Goal: Task Accomplishment & Management: Complete application form

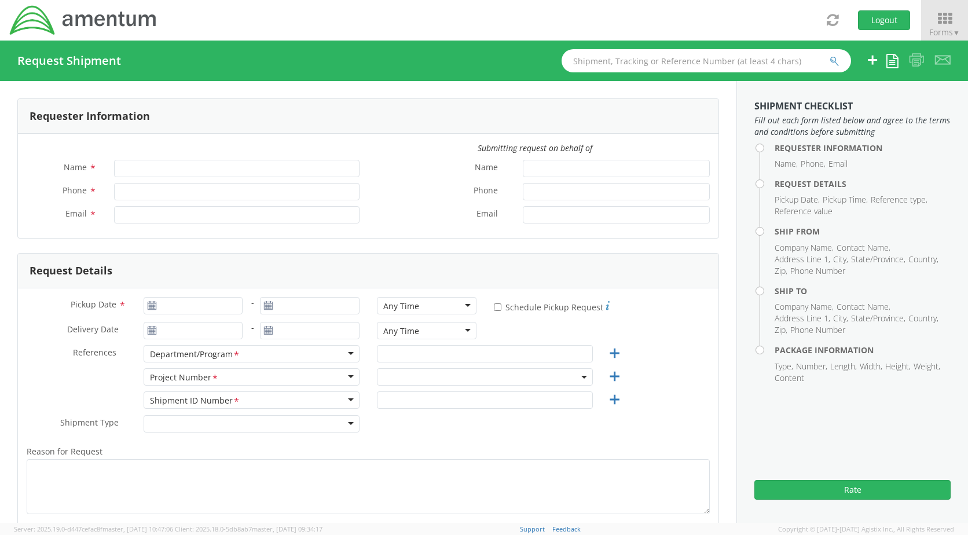
type input "[PERSON_NAME]"
type input "[PHONE_NUMBER]"
type input "[PERSON_NAME][EMAIL_ADDRESS][PERSON_NAME][DOMAIN_NAME]"
select select "6106.01.NB.00.00.0000.01"
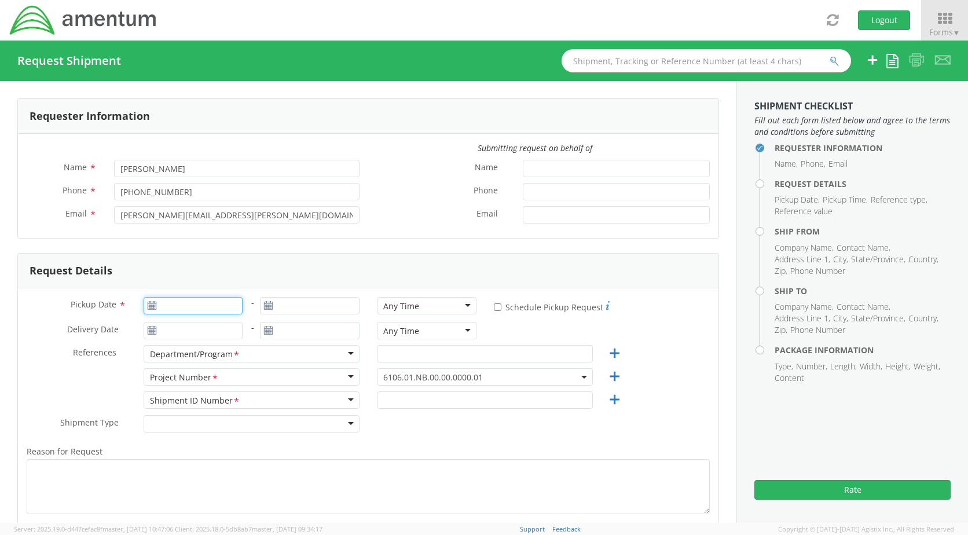
type input "[DATE]"
click at [201, 309] on input "[DATE]" at bounding box center [194, 305] width 100 height 17
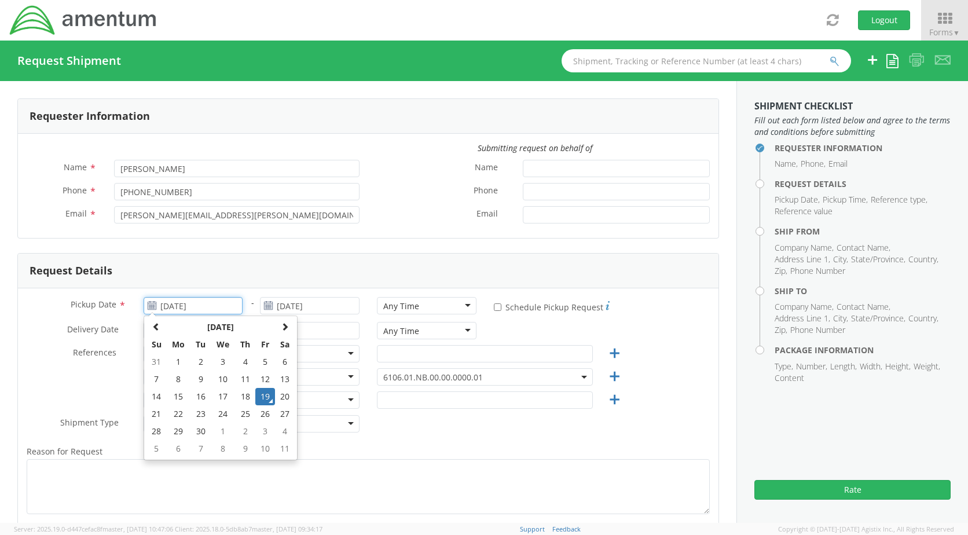
click at [261, 394] on td "19" at bounding box center [265, 396] width 20 height 17
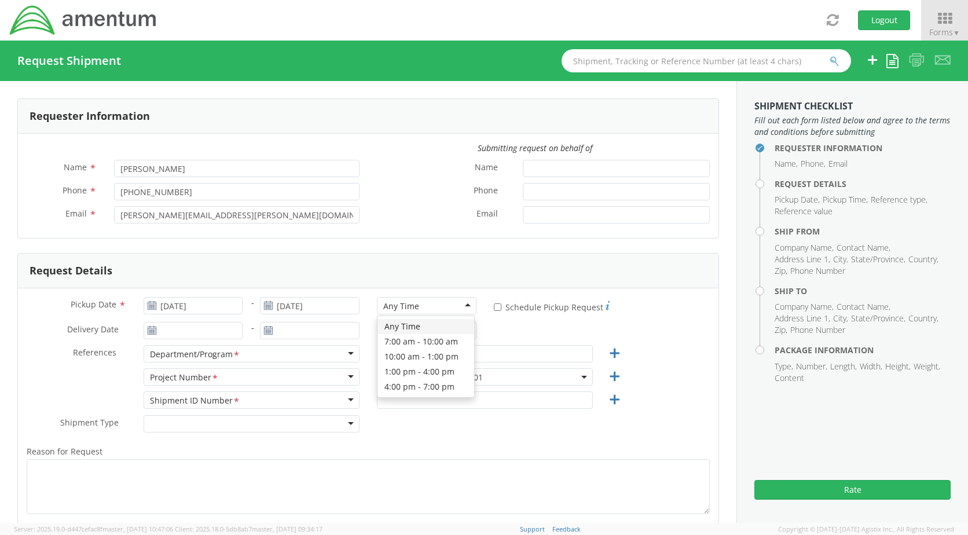
click at [461, 303] on div "Any Time" at bounding box center [427, 305] width 100 height 17
click at [484, 355] on input "text" at bounding box center [485, 353] width 216 height 17
type input "CAL FIRE"
click at [482, 377] on span "6106.01.NB.00.00.0000.01" at bounding box center [484, 377] width 203 height 11
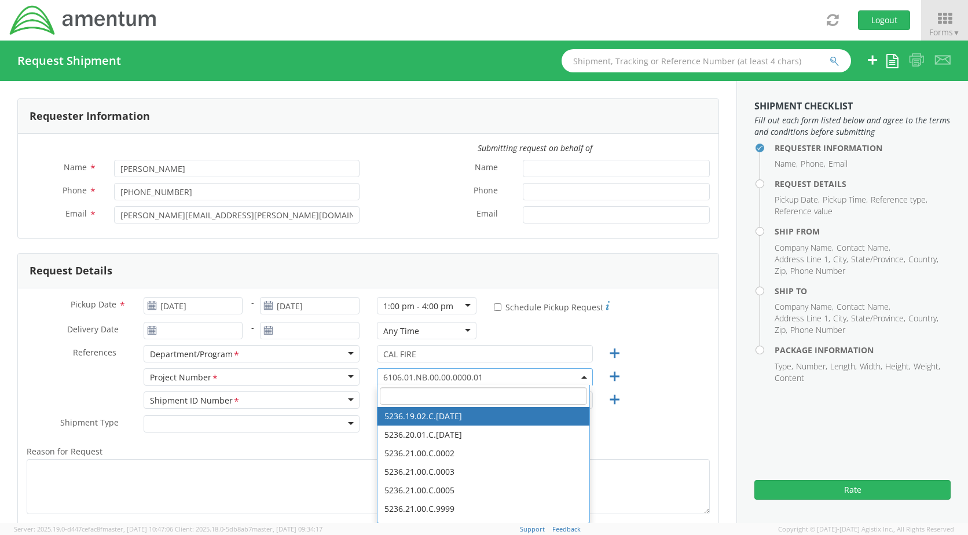
click at [449, 394] on input "search" at bounding box center [483, 395] width 207 height 17
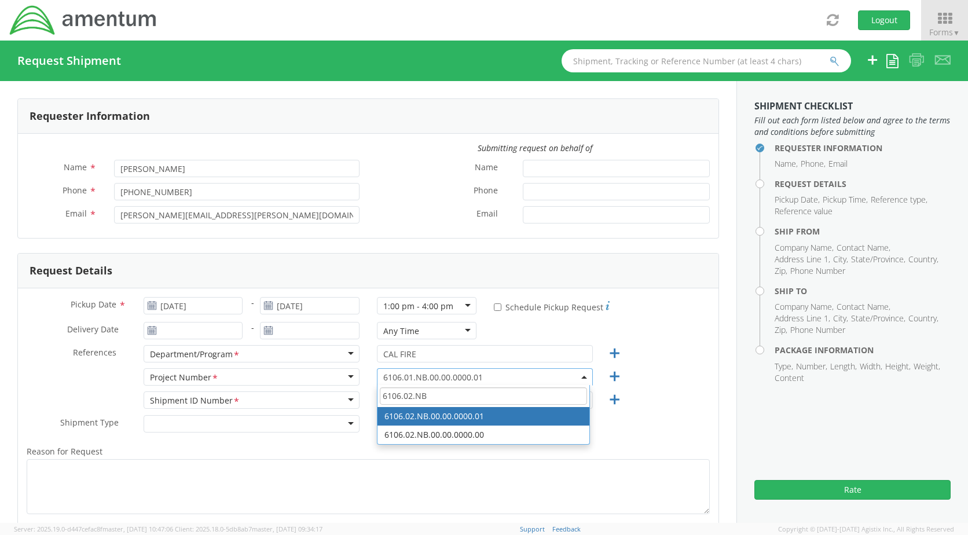
type input "6106.02.NB"
select select "6106.02.NB.00.00.0000.01"
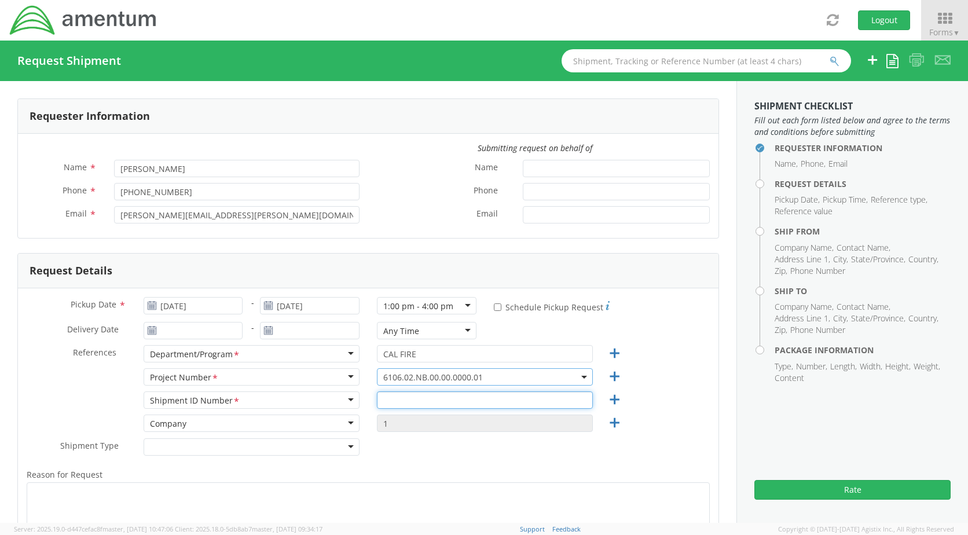
click at [461, 399] on input "text" at bounding box center [485, 399] width 216 height 17
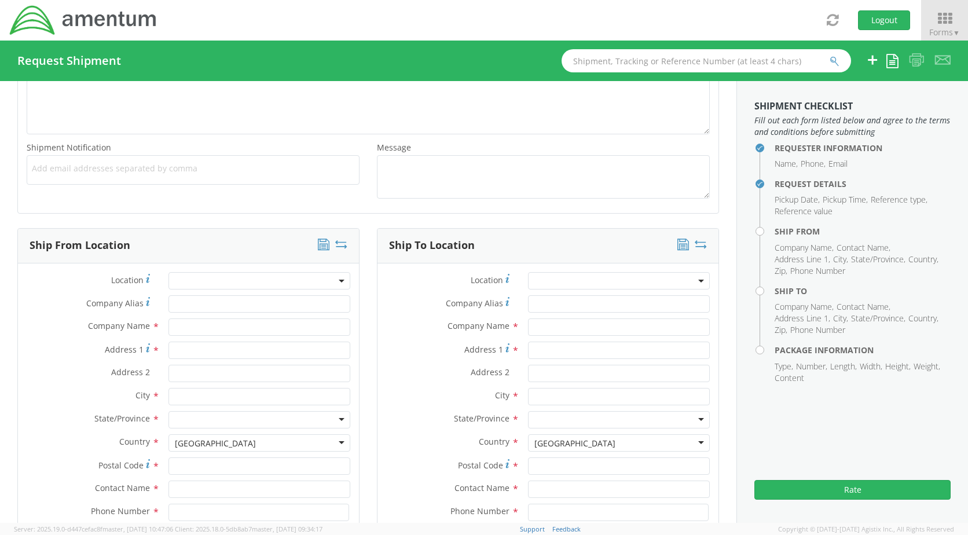
scroll to position [405, 0]
type input "2"
click at [209, 327] on input "text" at bounding box center [259, 324] width 182 height 17
type input "Amentum"
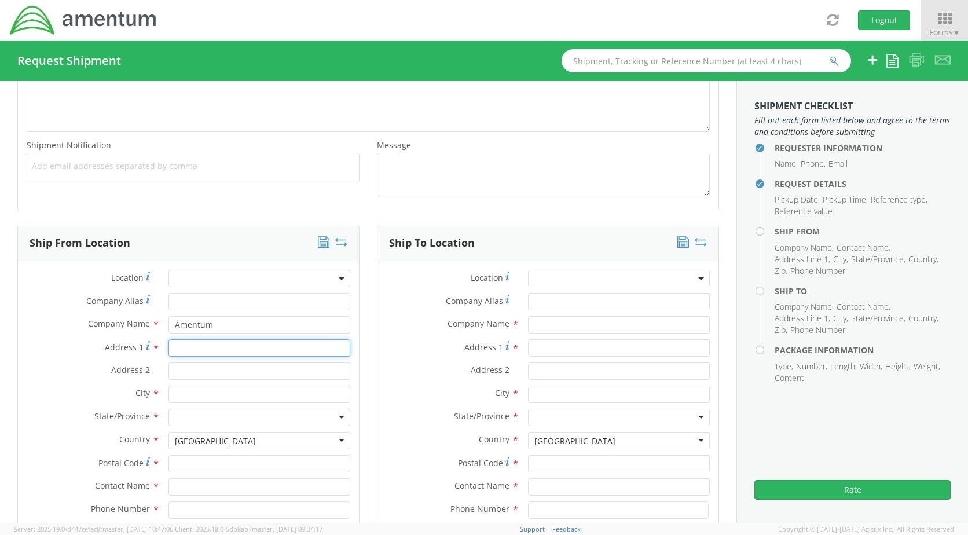
type input "[STREET_ADDRESS]"
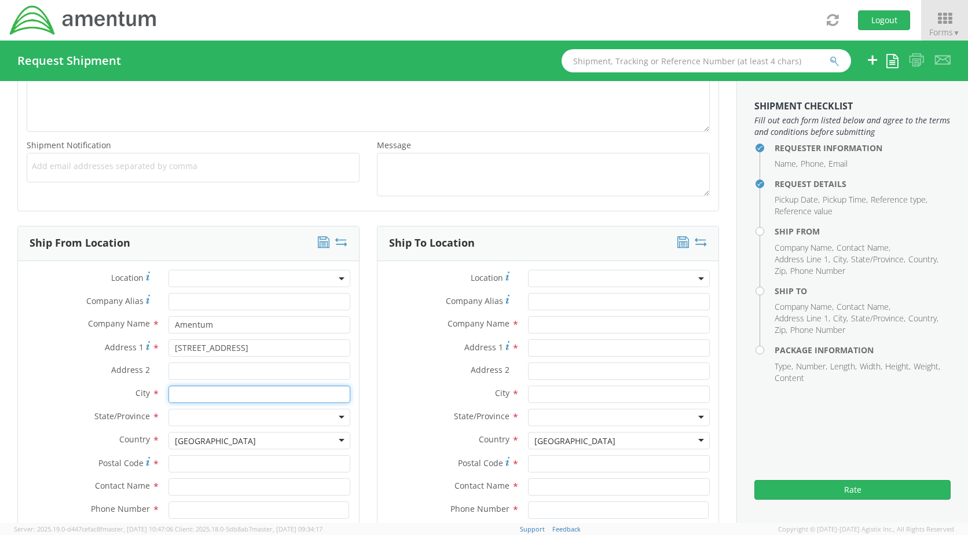
type input "[PERSON_NAME]"
type input "95652"
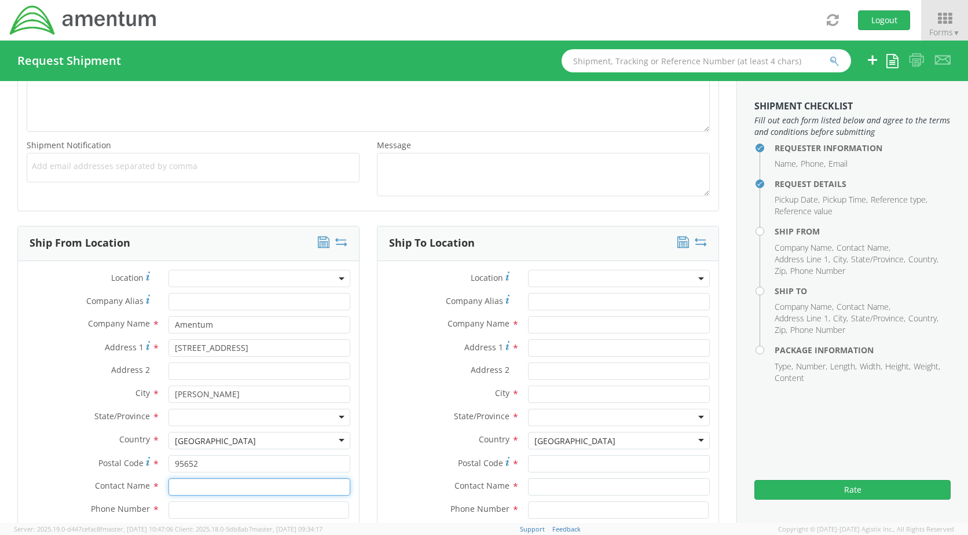
type input "[PERSON_NAME]"
type input "9162957053"
type input "[PERSON_NAME][EMAIL_ADDRESS][PERSON_NAME][DOMAIN_NAME]"
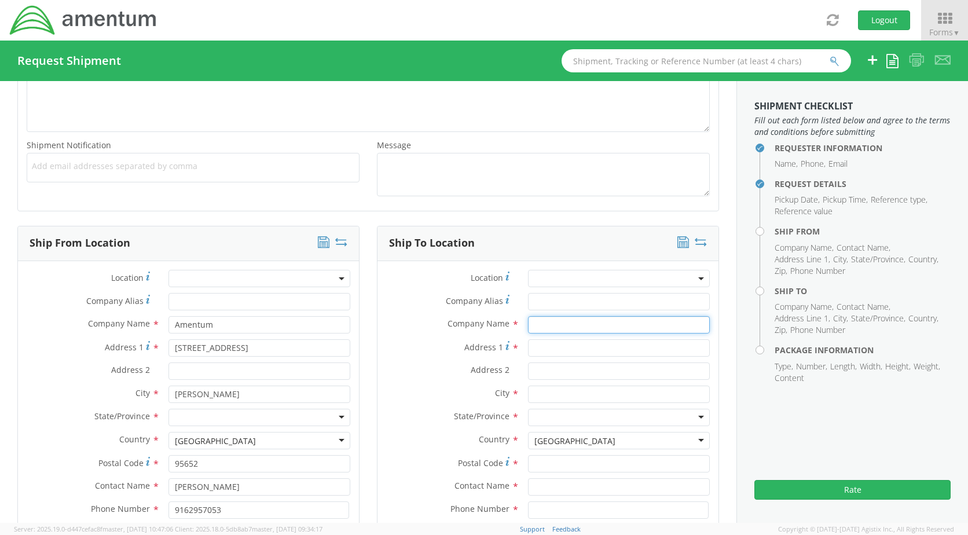
type input "Fresno CAL FIRE Air Attack Base"
type input "[STREET_ADDRESS]"
type input "[GEOGRAPHIC_DATA]"
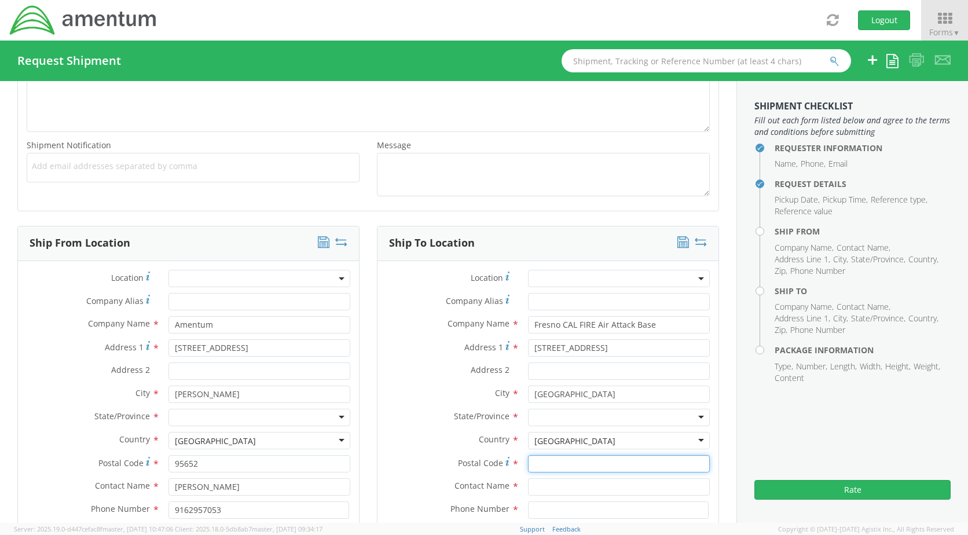
type input "93727"
type input "[PERSON_NAME]"
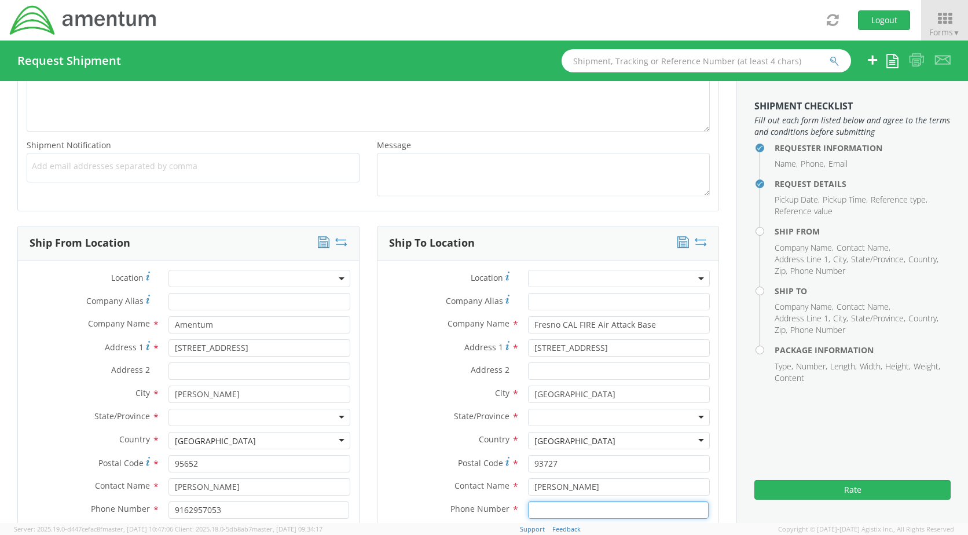
type input "[PHONE_NUMBER]"
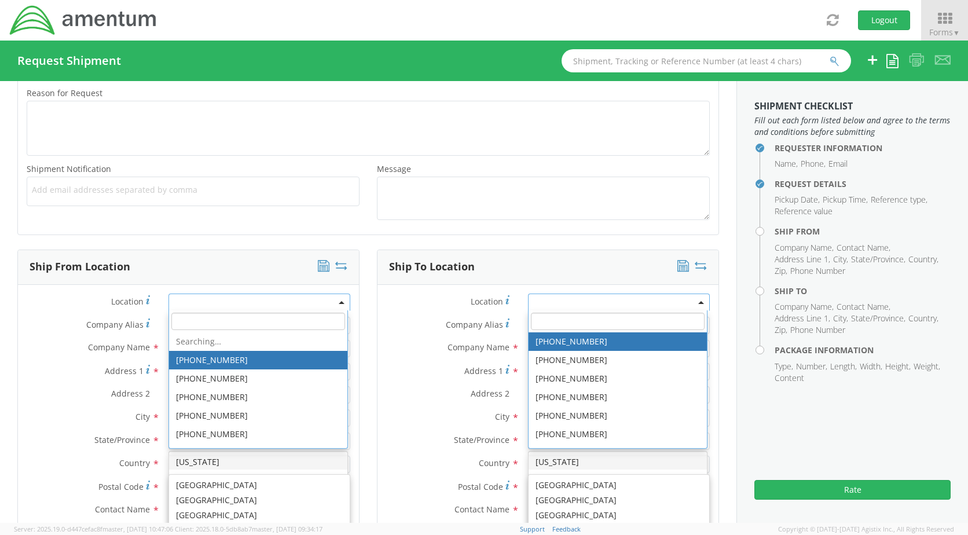
scroll to position [381, 0]
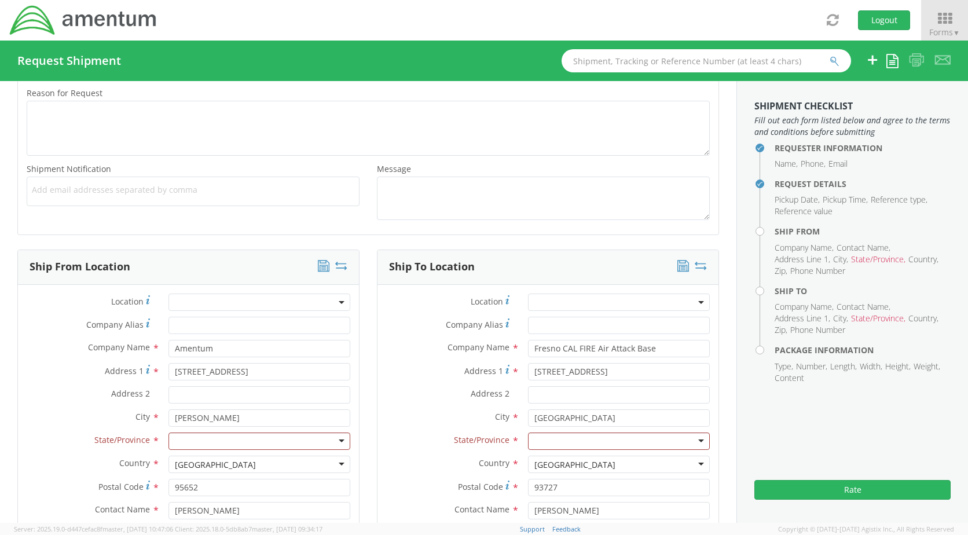
click at [60, 358] on div "Company Name * Amentum searching..." at bounding box center [188, 351] width 341 height 23
click at [334, 439] on div at bounding box center [259, 440] width 182 height 17
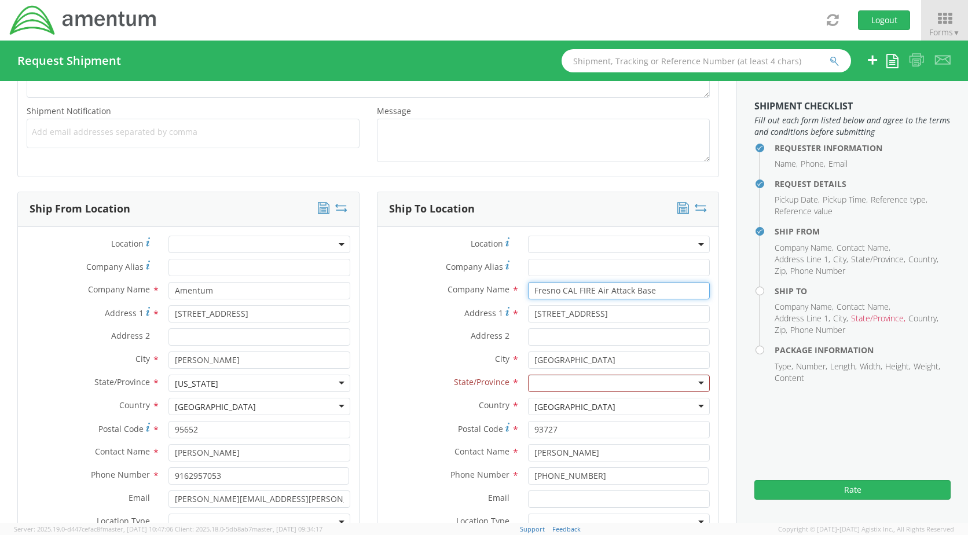
click at [557, 293] on input "Fresno CAL FIRE Air Attack Base" at bounding box center [619, 290] width 182 height 17
type input "Sonoma CAL FIRE Air Attack Base"
click at [637, 317] on input "[STREET_ADDRESS]" at bounding box center [619, 313] width 182 height 17
type input "2"
type input "[STREET_ADDRESS]"
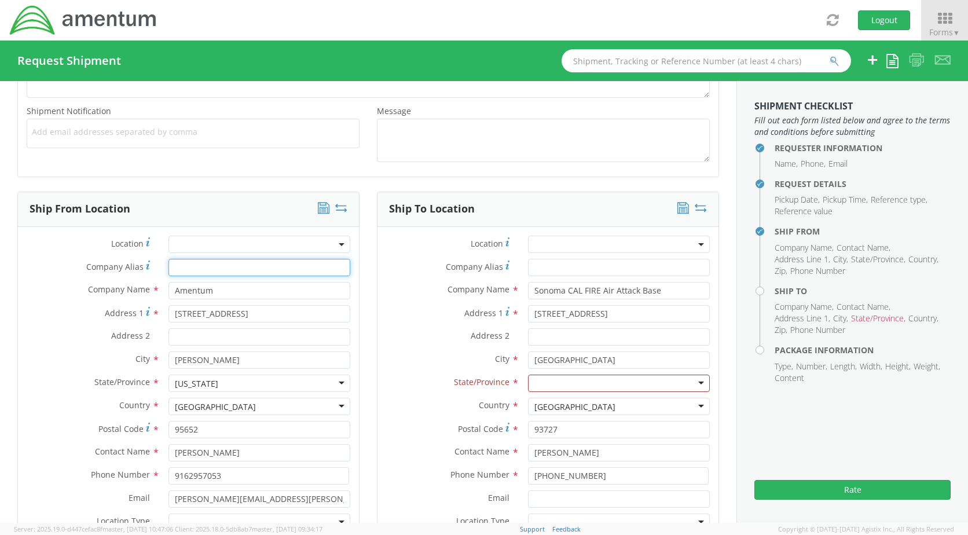
type input "Sonoma Air Attack Base - CAL FIRE"
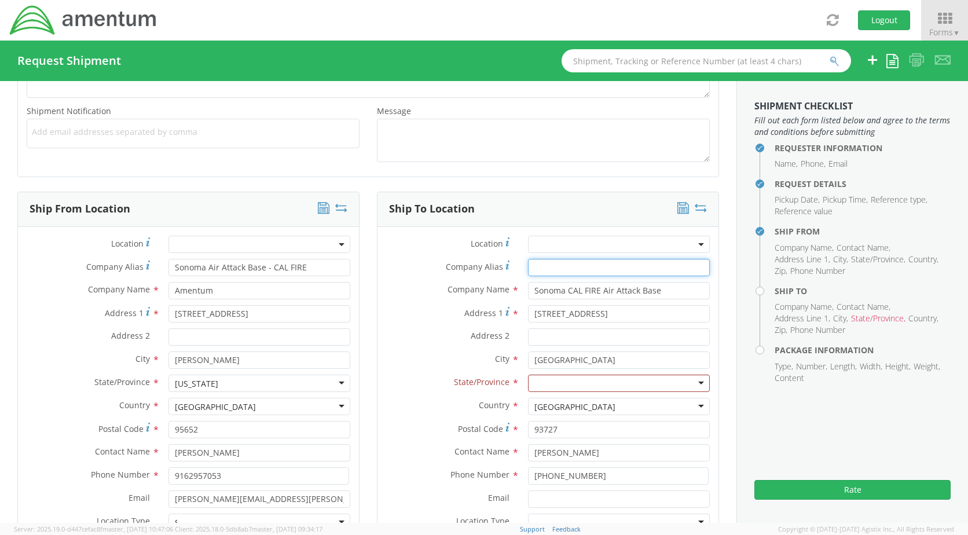
type input "Sonoma Air Attack Base - CAL FIRE"
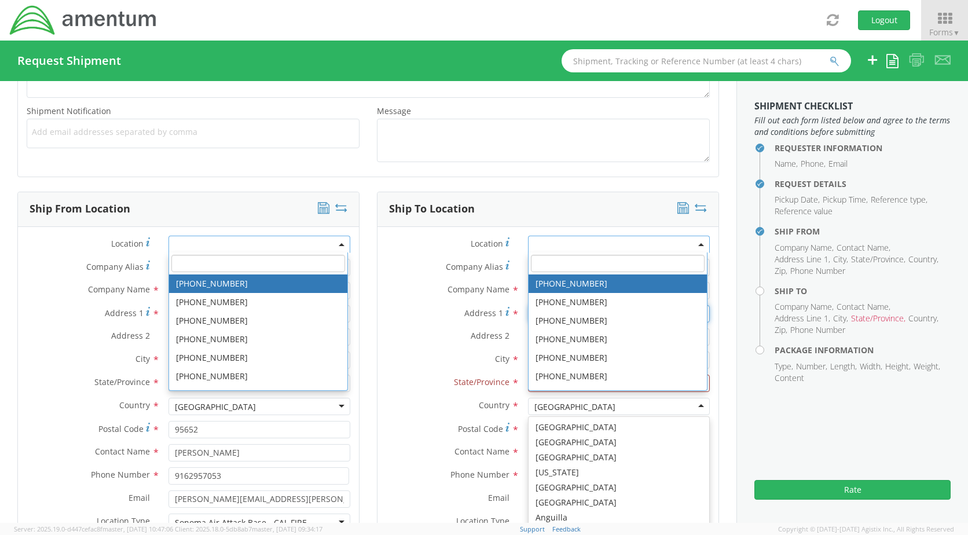
scroll to position [445, 0]
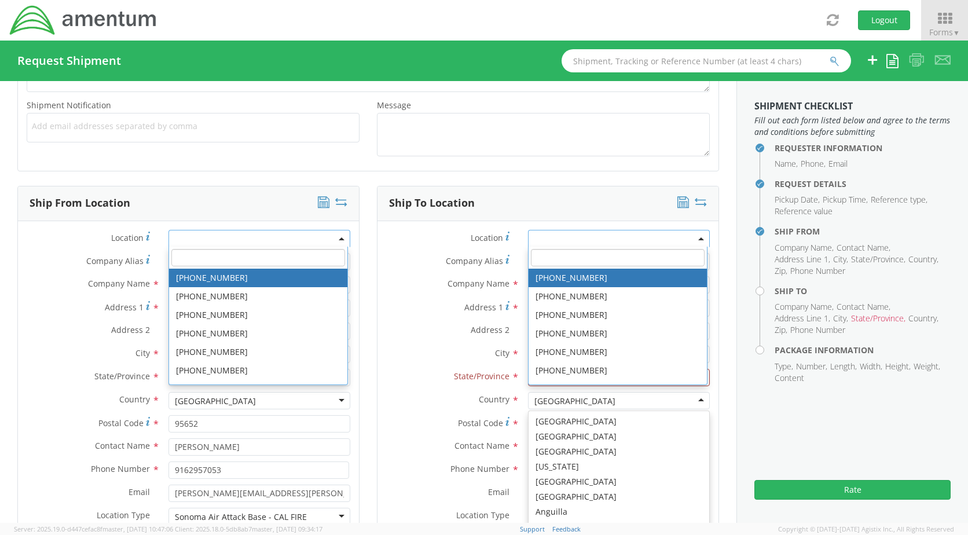
type input "[GEOGRAPHIC_DATA]"
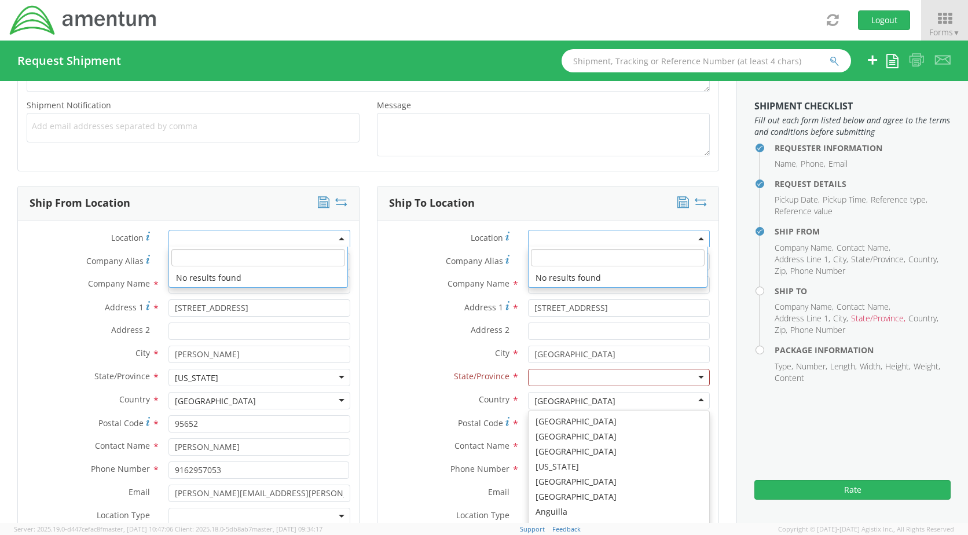
click at [436, 362] on div "City * [GEOGRAPHIC_DATA] searching..." at bounding box center [547, 353] width 341 height 17
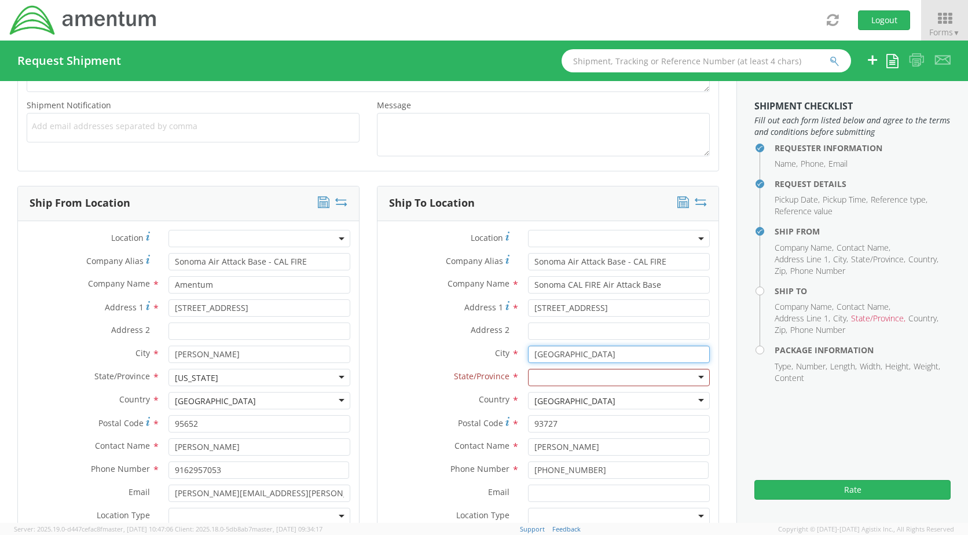
click at [563, 353] on input "[GEOGRAPHIC_DATA]" at bounding box center [619, 353] width 182 height 17
type input "F"
click at [563, 353] on input "San" at bounding box center [619, 353] width 182 height 17
type input "Santa [PERSON_NAME]"
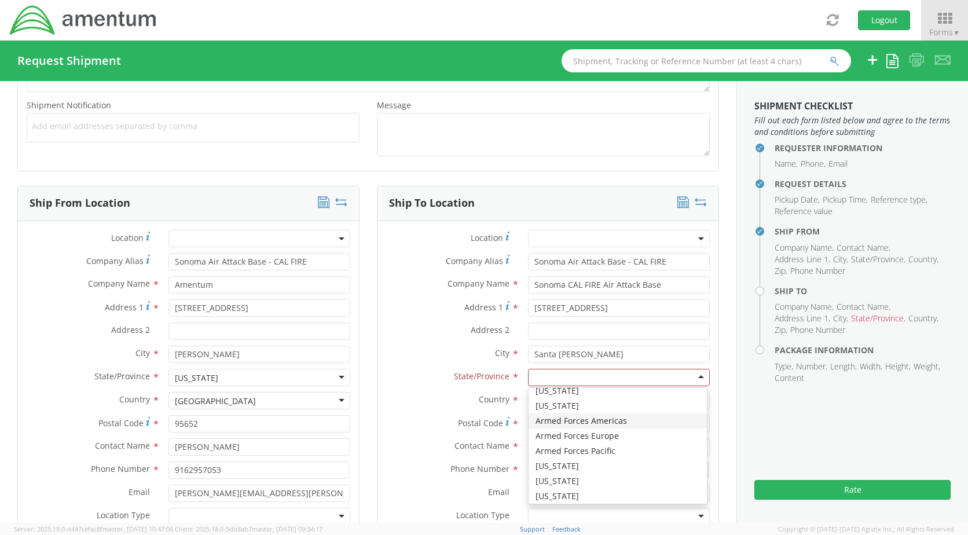
scroll to position [58, 0]
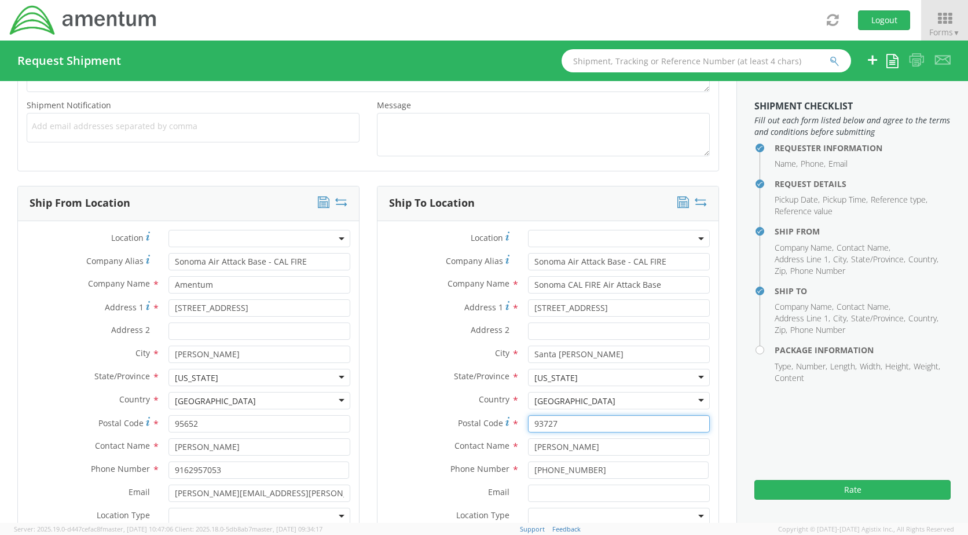
click at [567, 427] on input "93727" at bounding box center [619, 423] width 182 height 17
type input "95403"
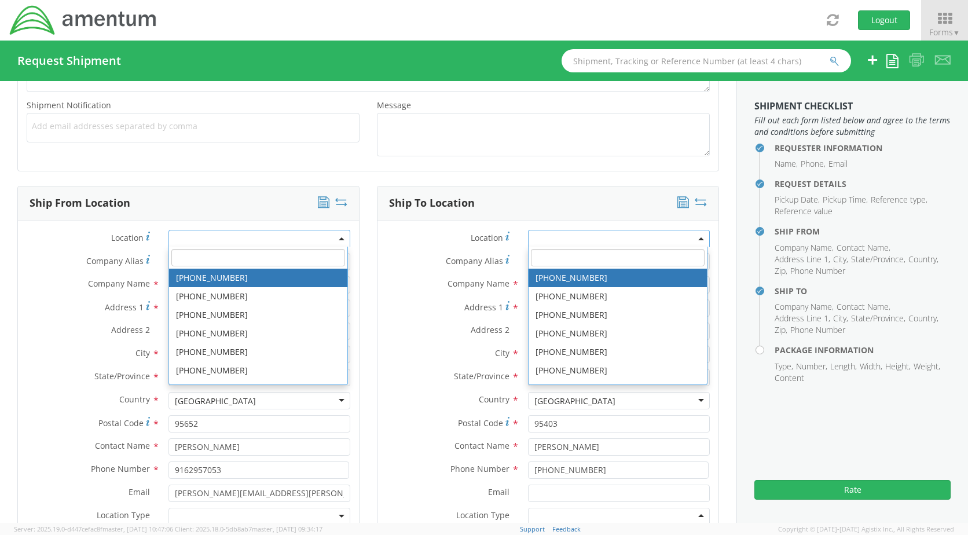
type input "[GEOGRAPHIC_DATA]"
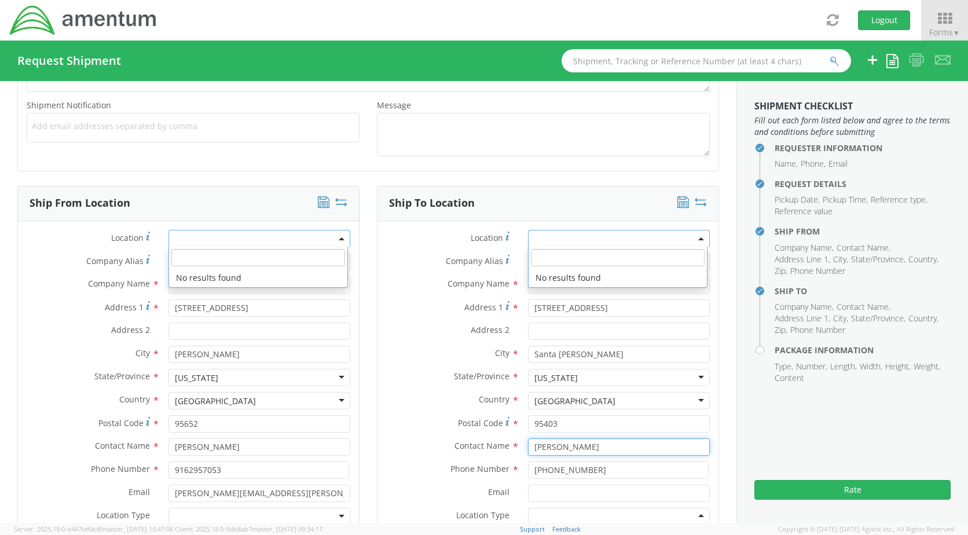
click at [586, 447] on input "[PERSON_NAME]" at bounding box center [619, 446] width 182 height 17
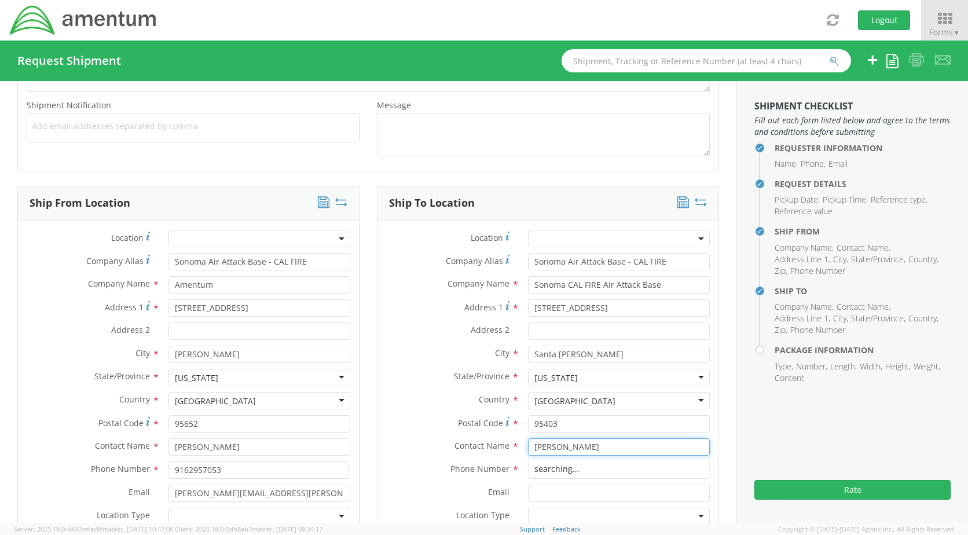
type input "J"
type input "[PERSON_NAME]"
click at [606, 470] on input "[PHONE_NUMBER]" at bounding box center [618, 469] width 181 height 17
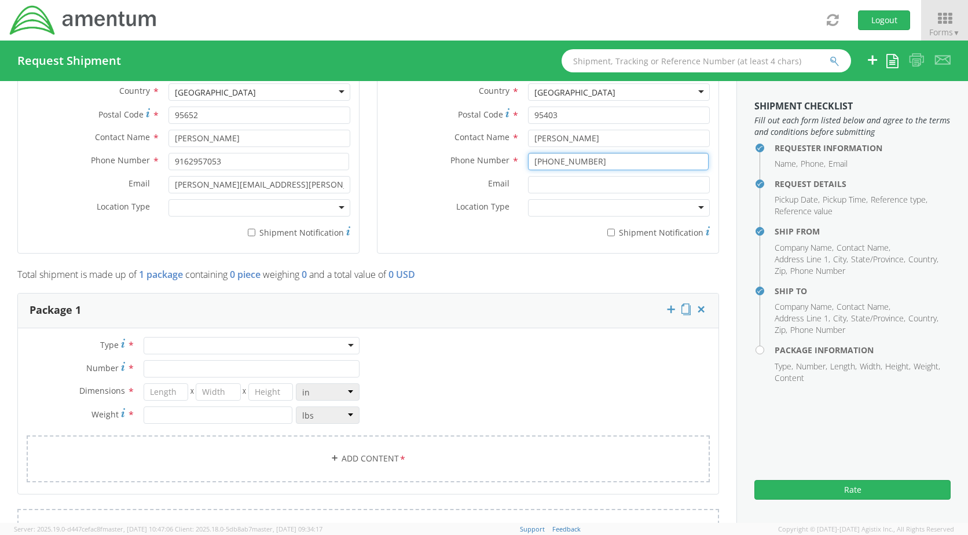
scroll to position [792, 0]
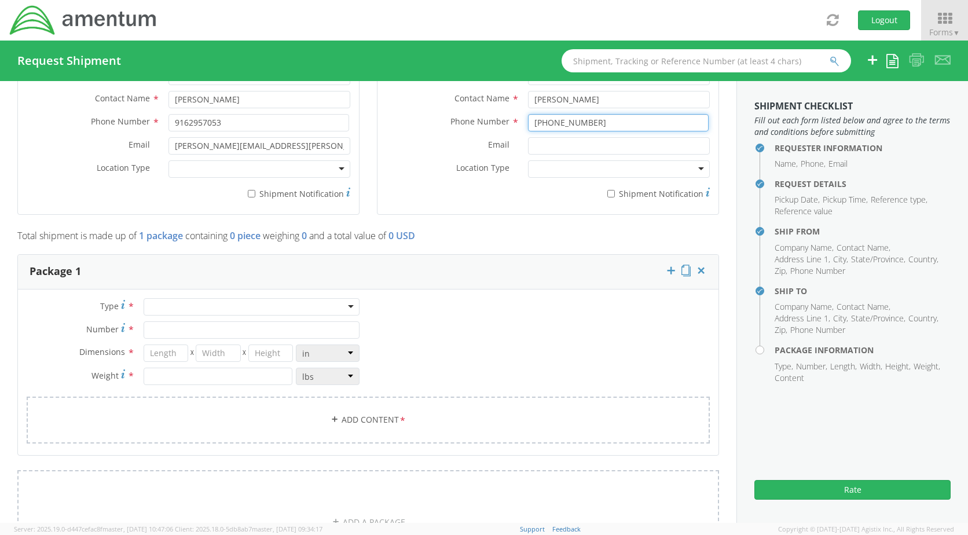
type input "[PHONE_NUMBER]"
click at [347, 306] on div at bounding box center [252, 306] width 216 height 17
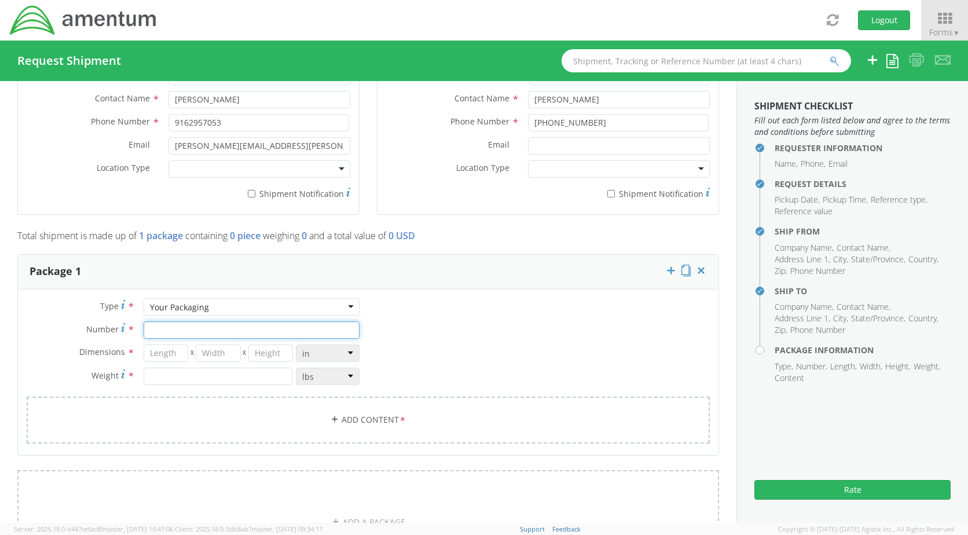
click at [152, 332] on input "Number *" at bounding box center [252, 329] width 216 height 17
type input "1"
click at [160, 352] on input "number" at bounding box center [166, 352] width 45 height 17
type input "8"
click at [214, 354] on input "number" at bounding box center [218, 352] width 45 height 17
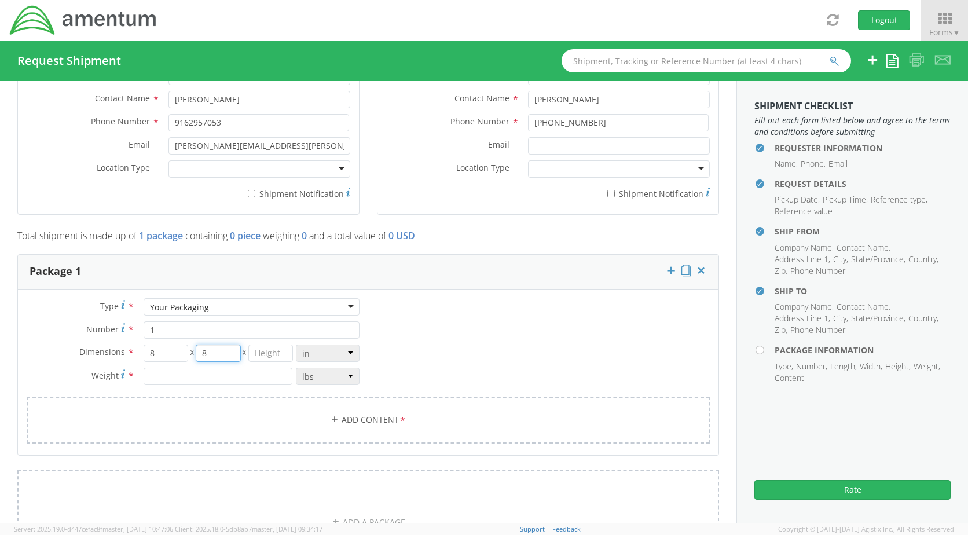
type input "8"
click at [260, 354] on input "number" at bounding box center [270, 352] width 45 height 17
type input "8"
click at [255, 374] on input "number" at bounding box center [218, 375] width 149 height 17
type input "3"
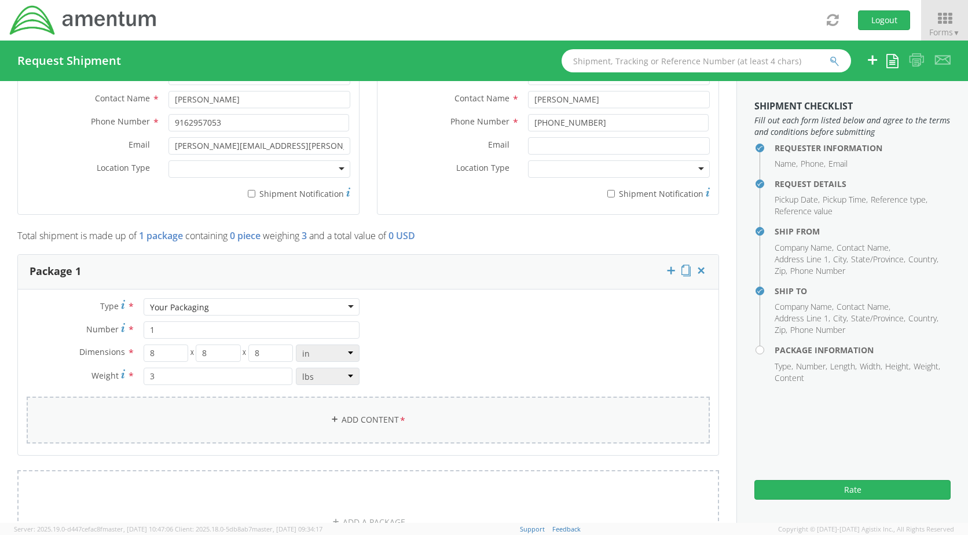
click at [347, 413] on link "Add Content *" at bounding box center [368, 419] width 683 height 47
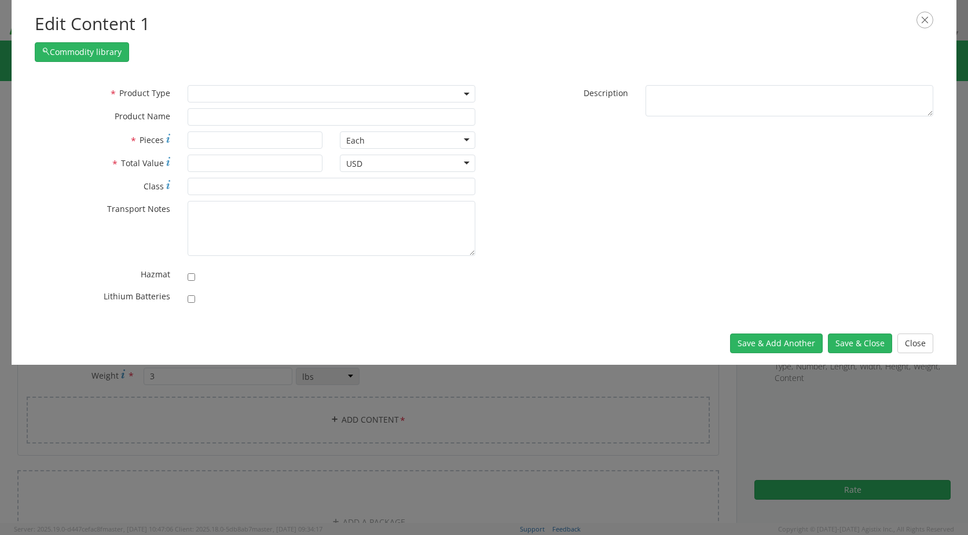
click at [294, 89] on span at bounding box center [332, 93] width 288 height 17
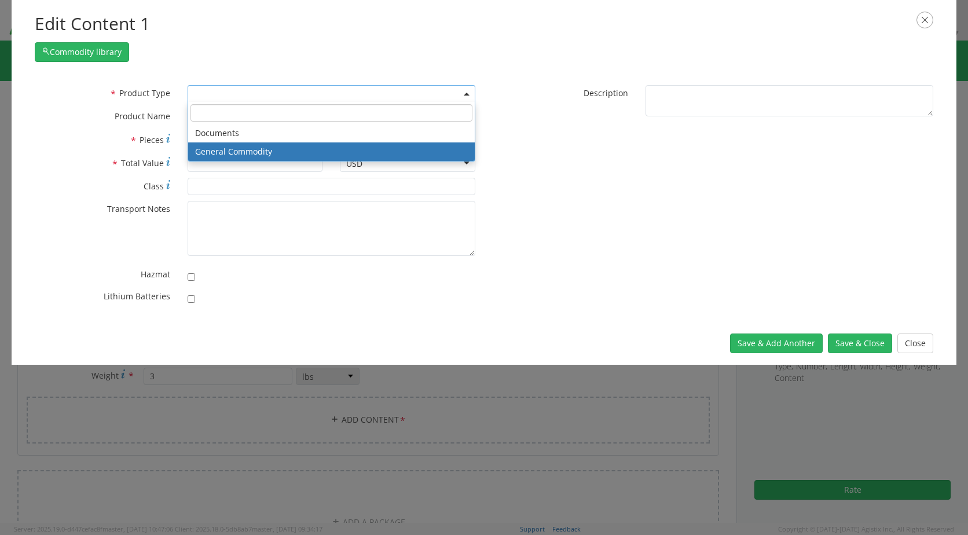
select select "COMMODITY"
type input "General Commodity"
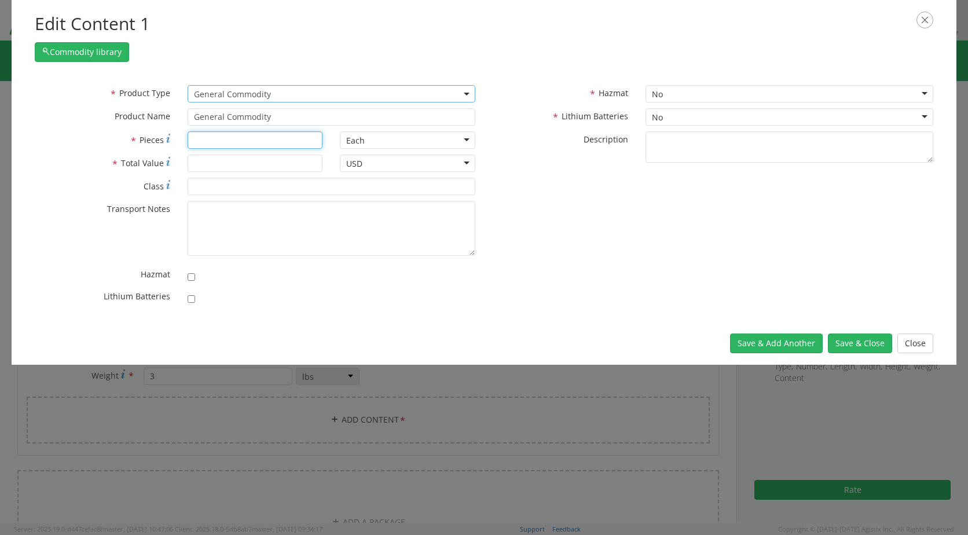
click at [237, 142] on input "* Pieces" at bounding box center [255, 139] width 135 height 17
type input "2"
click at [238, 161] on input "* Total Value" at bounding box center [255, 163] width 135 height 17
type input "150.00"
click at [854, 341] on button "Save & Close" at bounding box center [860, 343] width 64 height 20
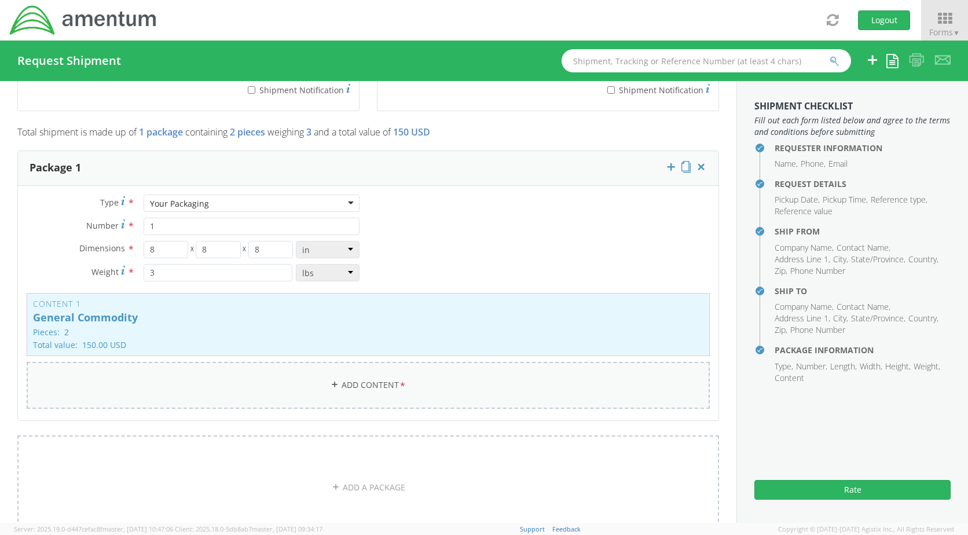
scroll to position [908, 0]
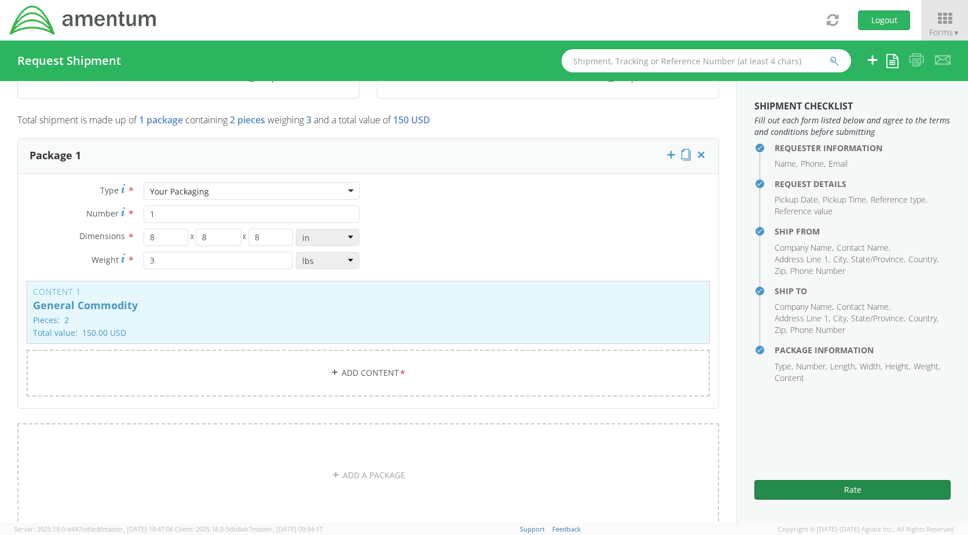
click at [797, 487] on button "Rate" at bounding box center [852, 490] width 196 height 20
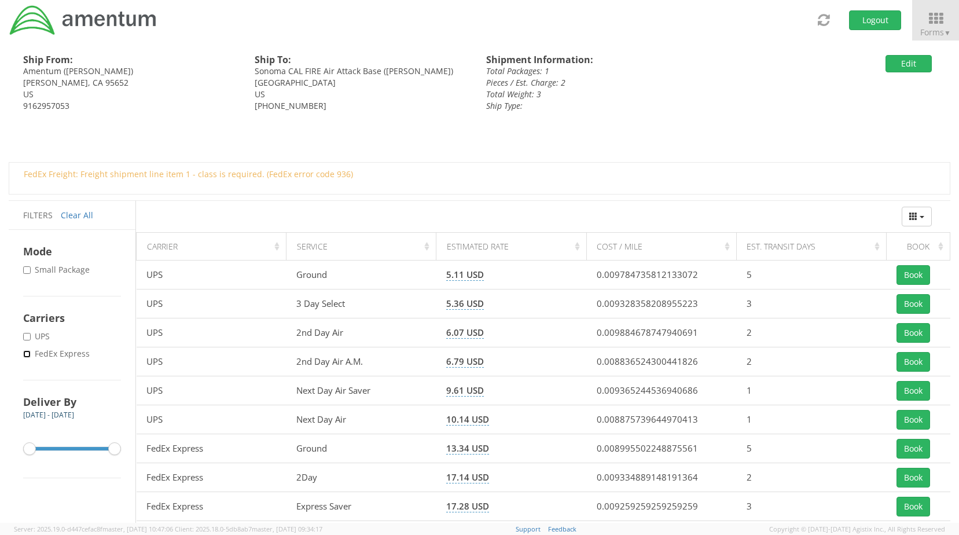
click at [23, 354] on input "* FedEx Express" at bounding box center [27, 354] width 8 height 8
checkbox input "true"
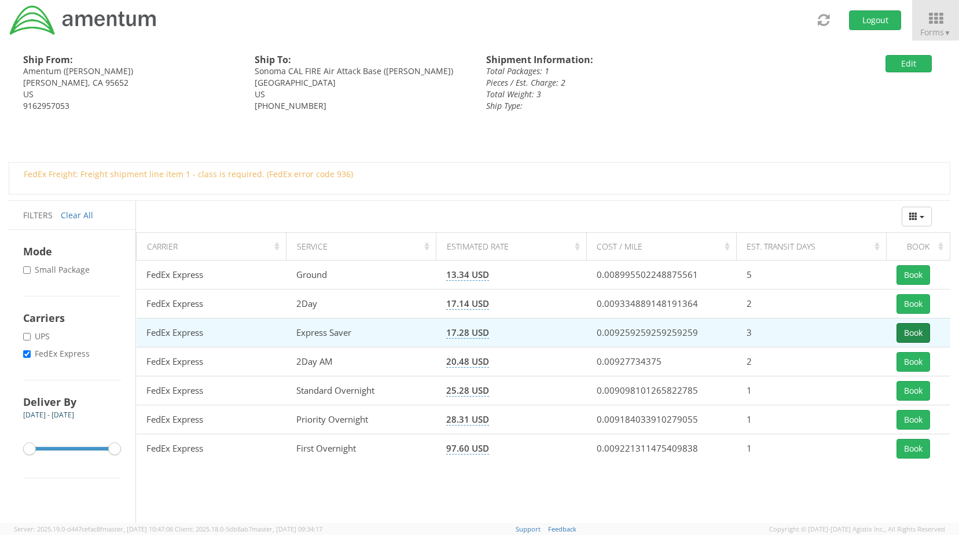
click at [916, 331] on button "Book" at bounding box center [913, 333] width 34 height 20
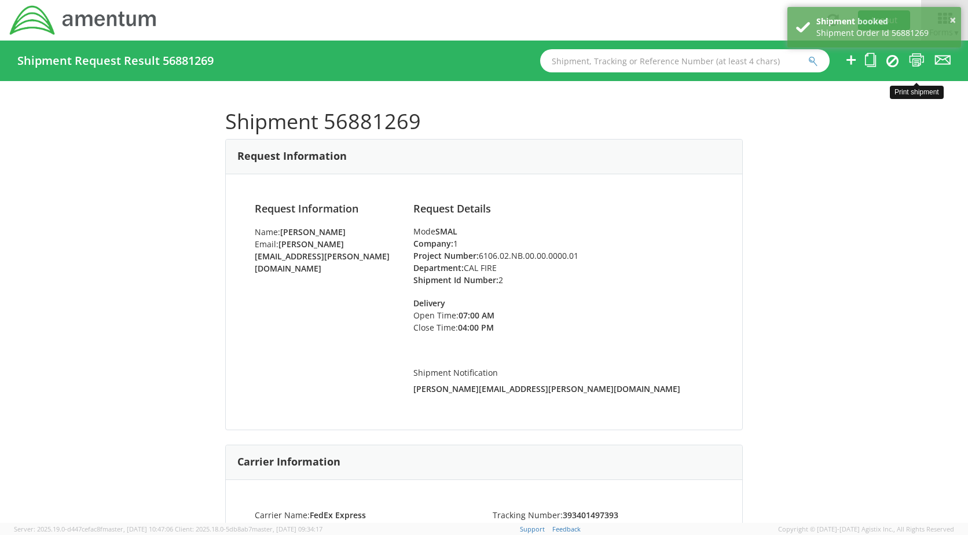
click at [916, 61] on icon at bounding box center [917, 60] width 16 height 14
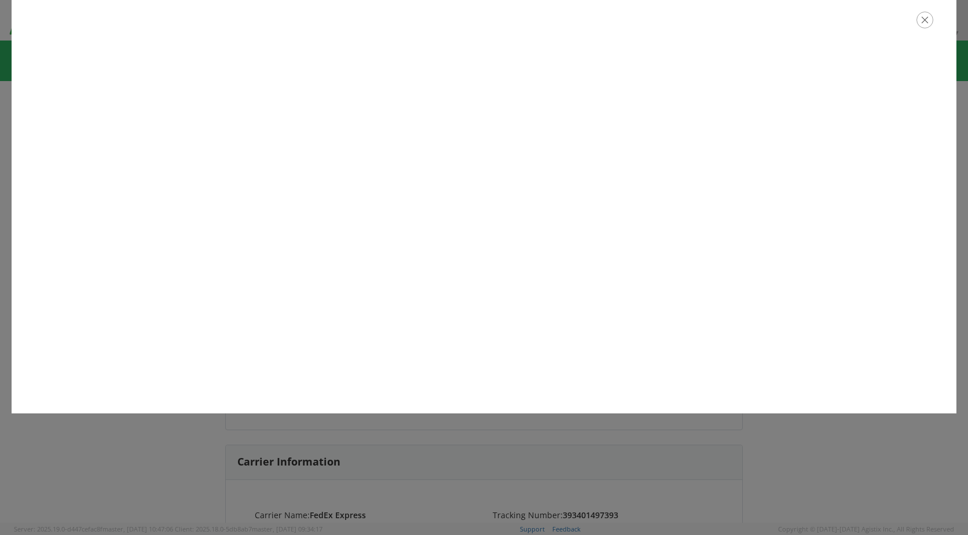
click at [925, 22] on icon "button" at bounding box center [924, 20] width 17 height 17
